Goal: Information Seeking & Learning: Learn about a topic

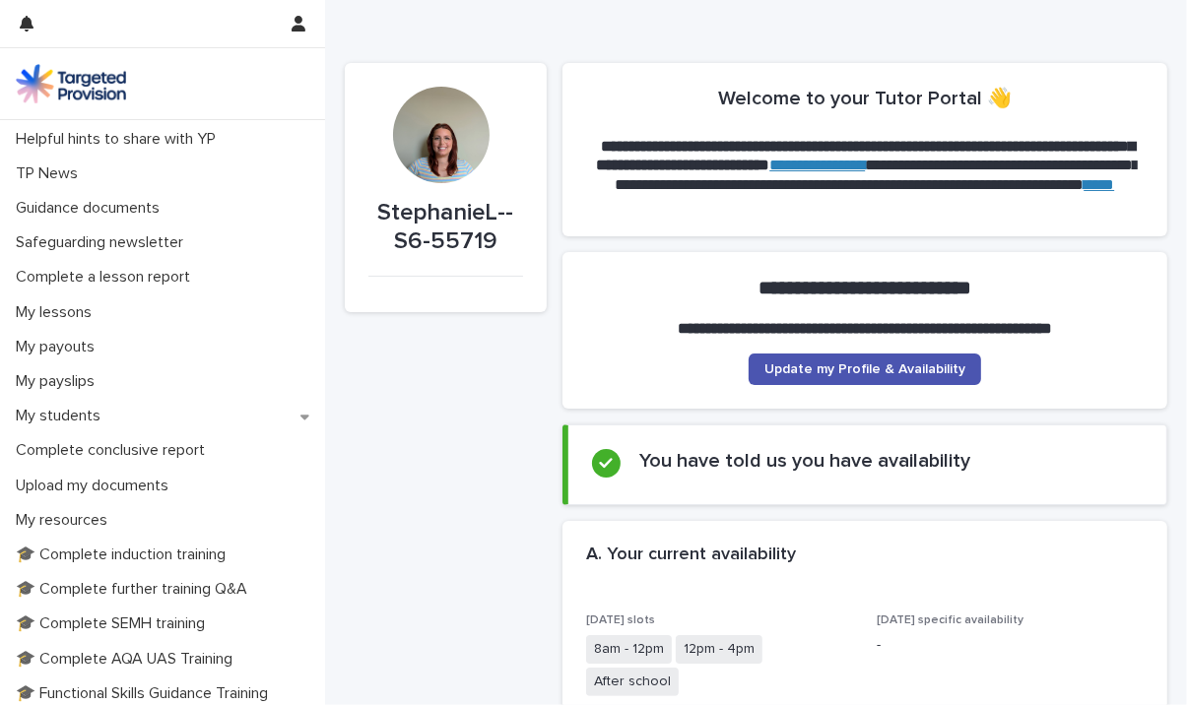
scroll to position [104, 0]
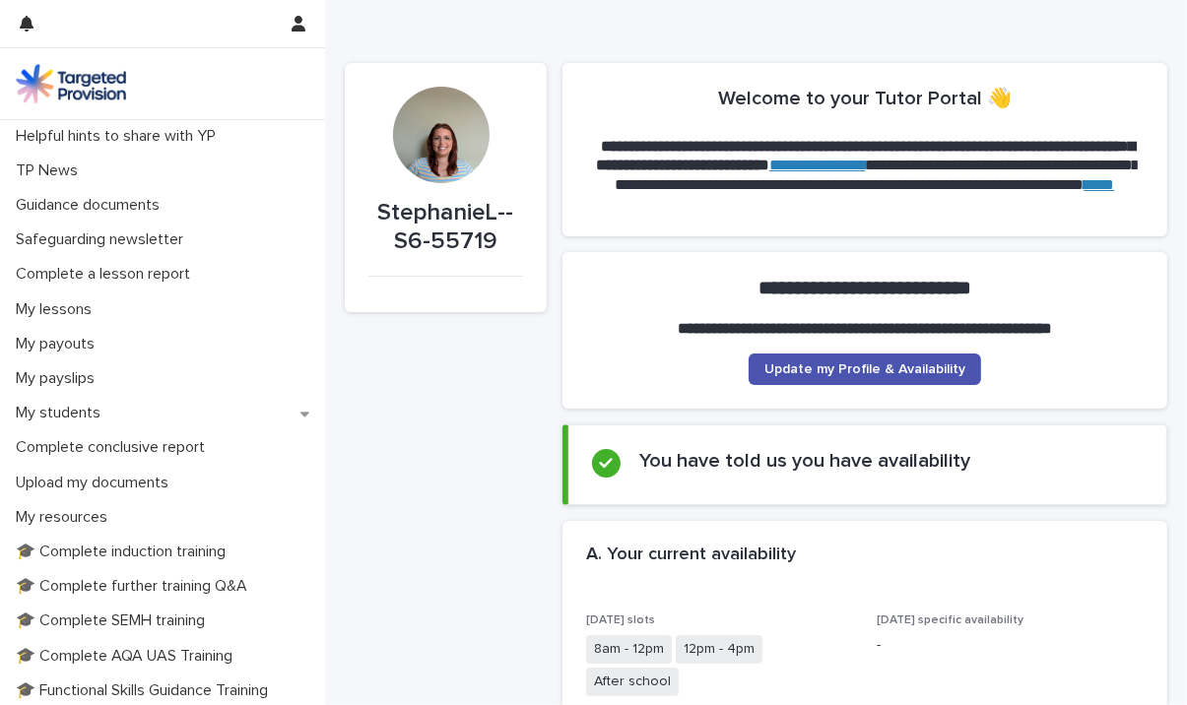
click at [112, 405] on p "My students" at bounding box center [62, 413] width 108 height 19
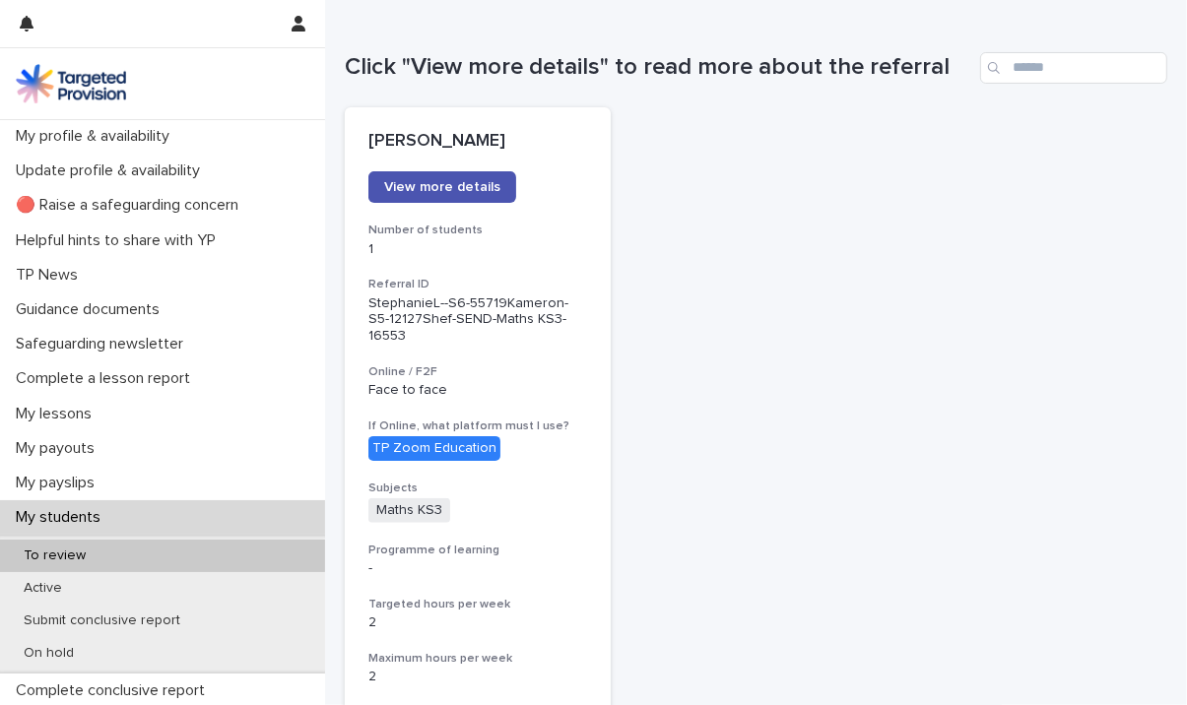
scroll to position [170, 0]
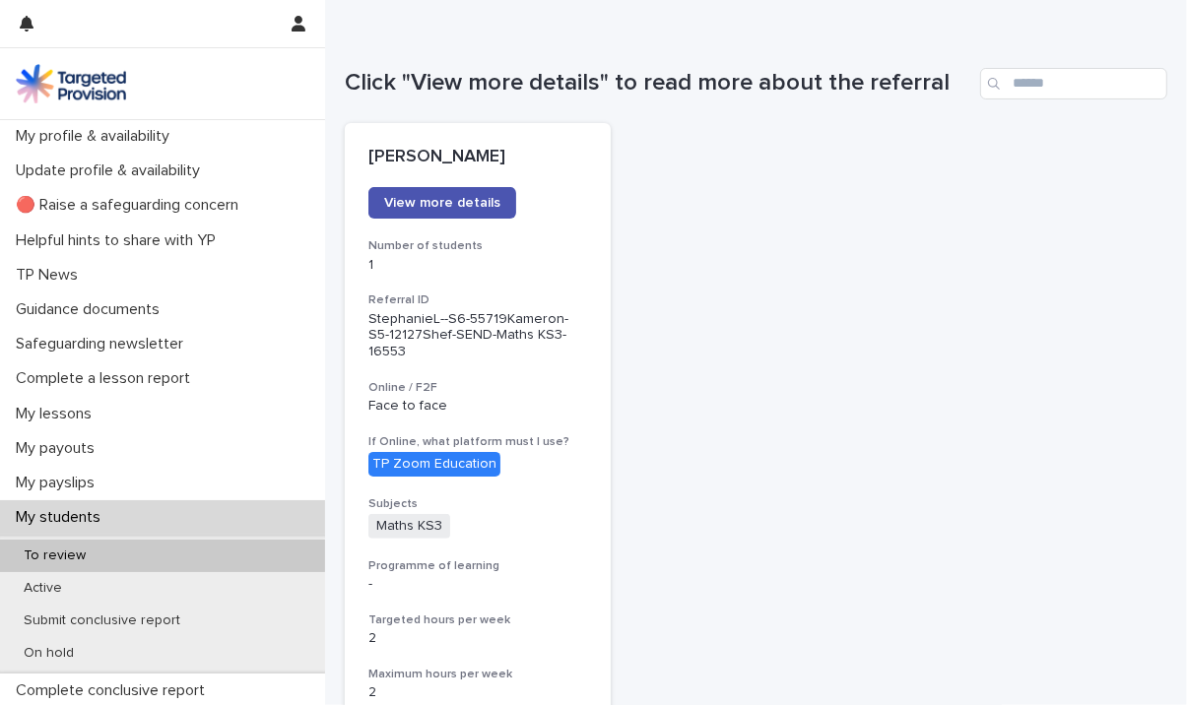
click at [438, 205] on span "View more details" at bounding box center [442, 203] width 116 height 14
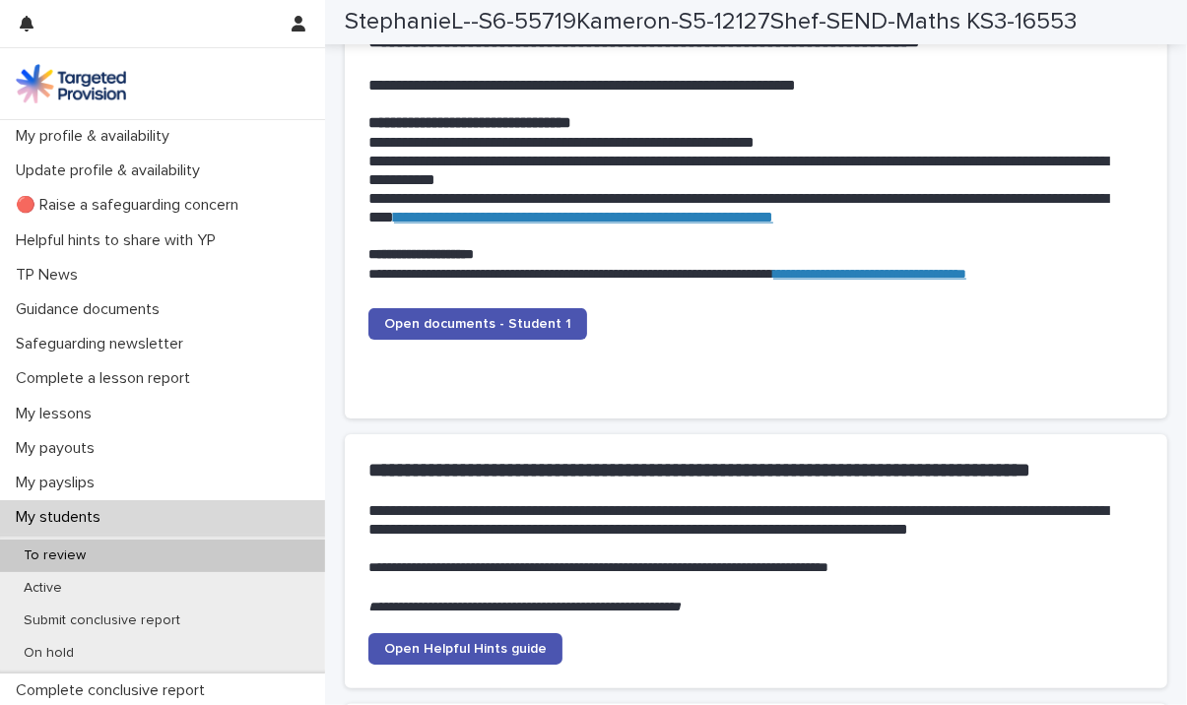
scroll to position [1992, 0]
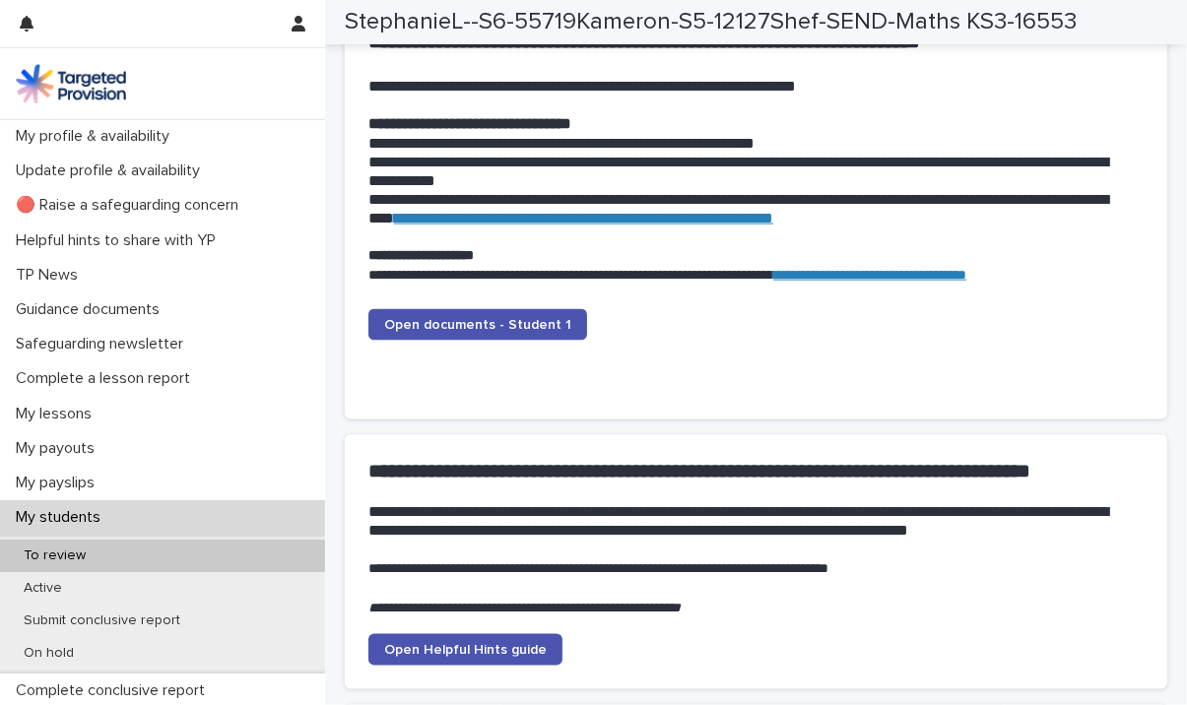
click at [465, 327] on span "Open documents - Student 1" at bounding box center [477, 325] width 187 height 14
